Goal: Task Accomplishment & Management: Use online tool/utility

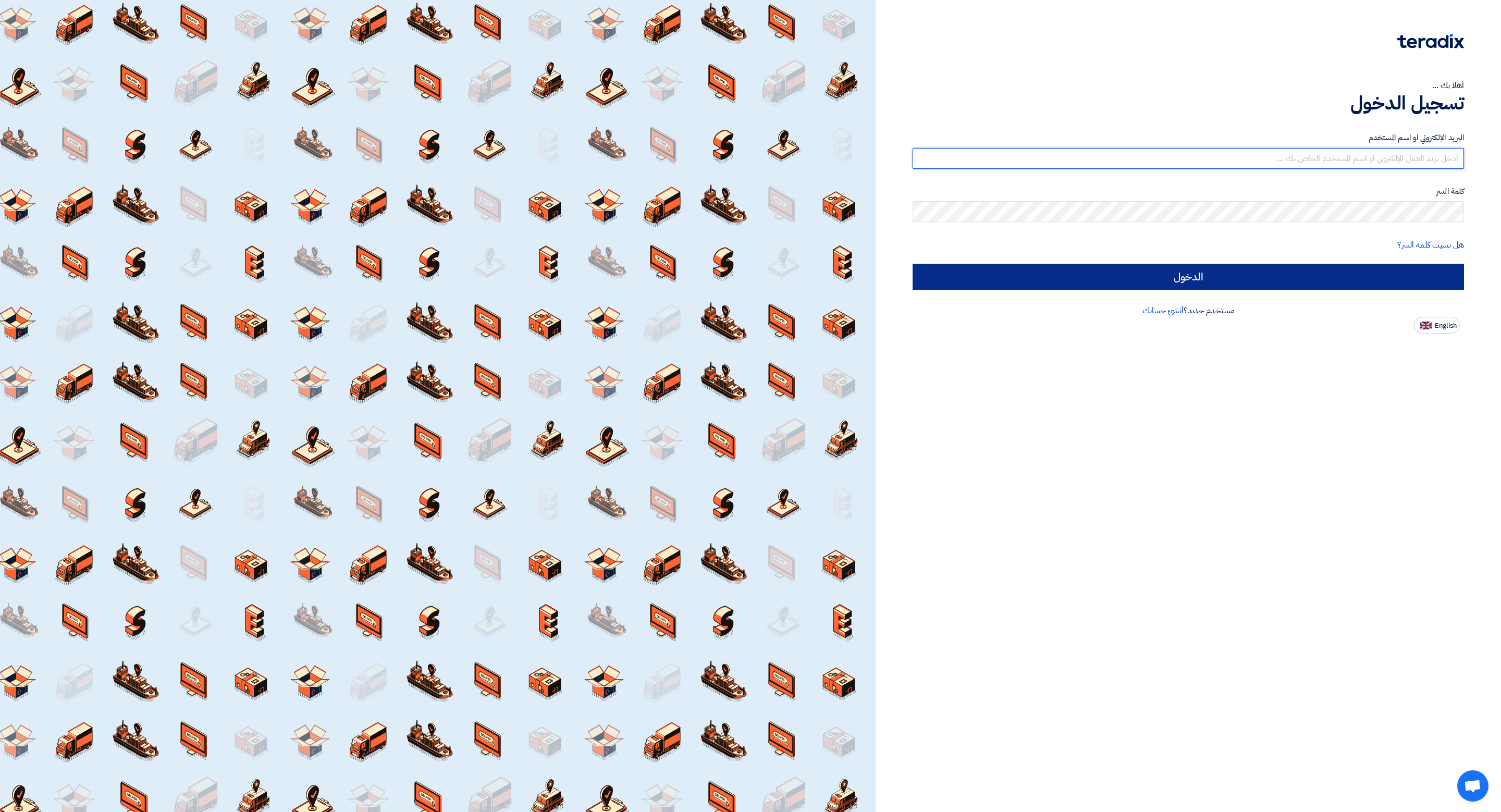
type input "[EMAIL_ADDRESS][DOMAIN_NAME]"
click at [1226, 277] on input "الدخول" at bounding box center [1188, 277] width 552 height 26
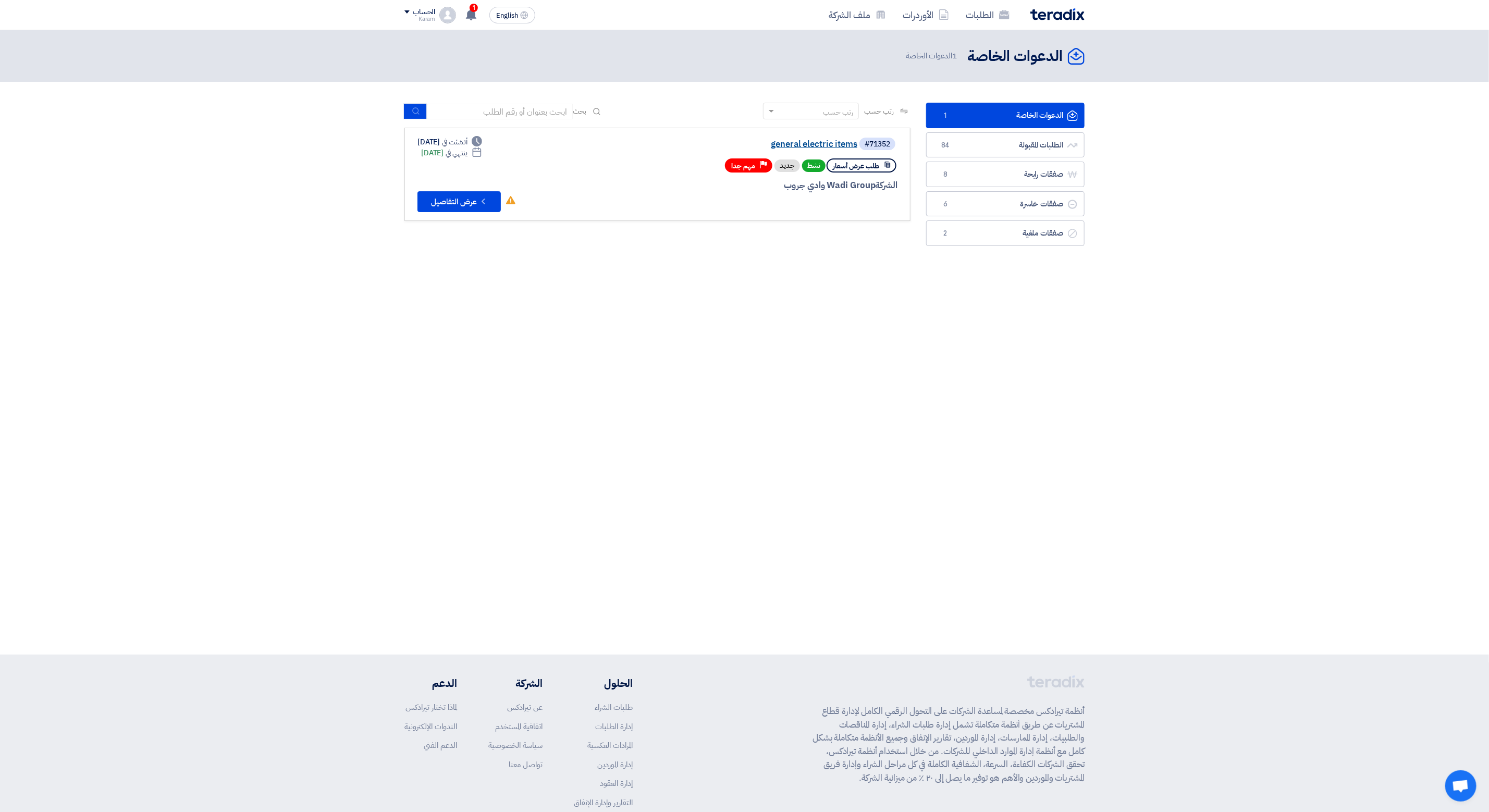
click at [821, 142] on link "general electric items" at bounding box center [753, 144] width 208 height 9
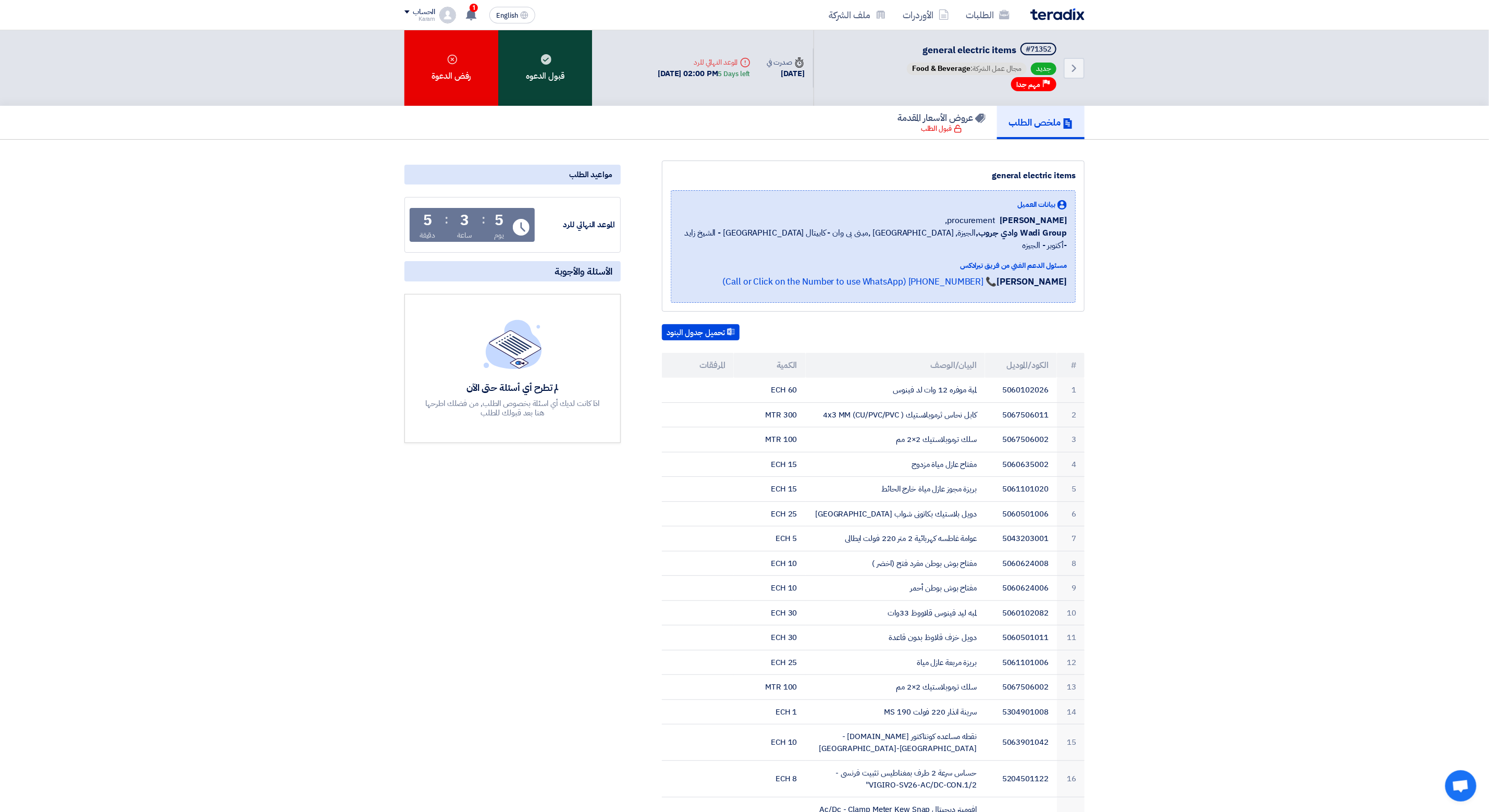
click at [534, 61] on div "قبول الدعوه" at bounding box center [545, 68] width 94 height 76
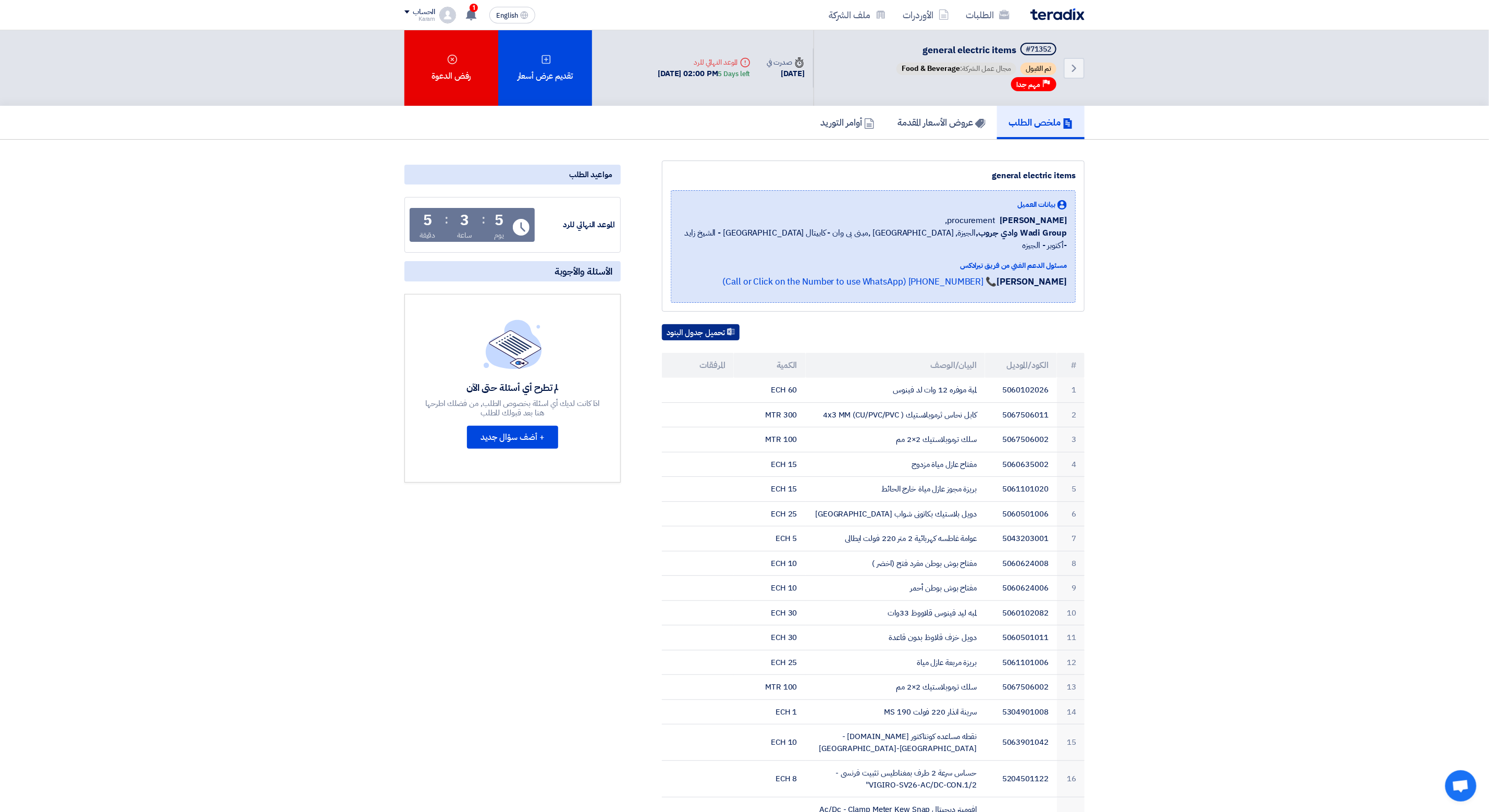
click at [722, 324] on button "تحميل جدول البنود" at bounding box center [700, 333] width 78 height 17
